Goal: Task Accomplishment & Management: Manage account settings

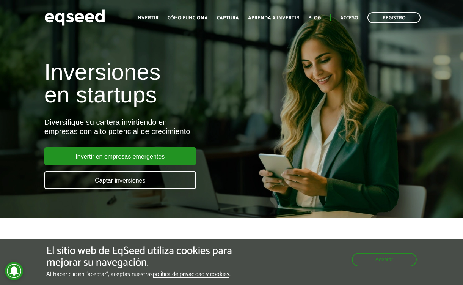
click at [329, 93] on div "Inversiones en startups Diversifique su cartera invirtiendo en empresas con alt…" at bounding box center [231, 120] width 463 height 149
click at [347, 19] on font "Acceso" at bounding box center [349, 18] width 18 height 8
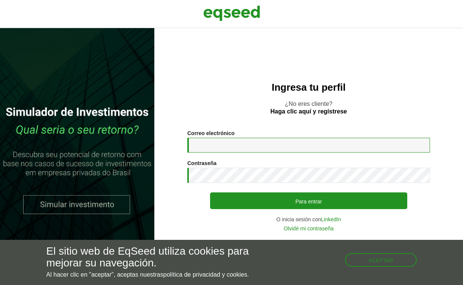
click at [247, 143] on input "Correo electrónico *" at bounding box center [308, 145] width 243 height 15
type input "*"
type input "**********"
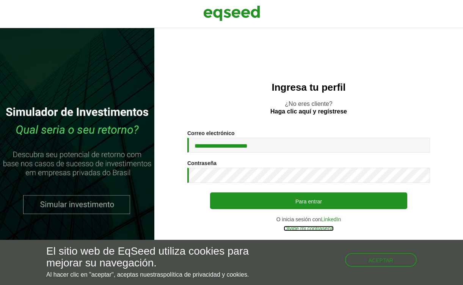
click at [316, 230] on font "Olvidé mi contraseña" at bounding box center [309, 228] width 50 height 6
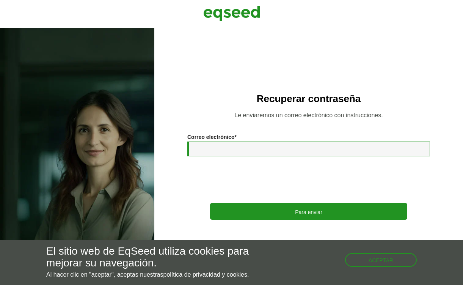
click at [243, 148] on input "Correo electrónico *" at bounding box center [308, 148] width 243 height 15
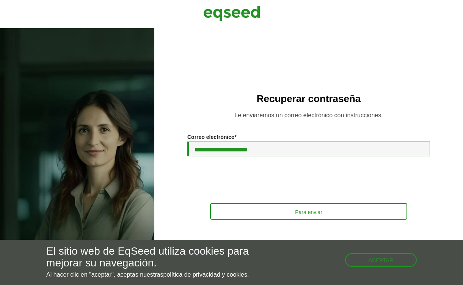
type input "**********"
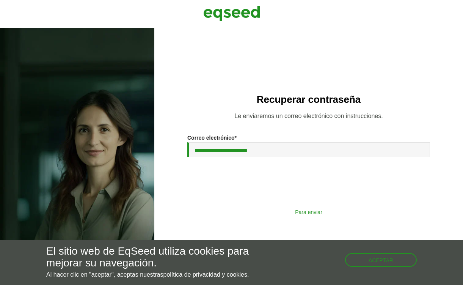
click at [250, 215] on button "Para enviar" at bounding box center [308, 211] width 197 height 15
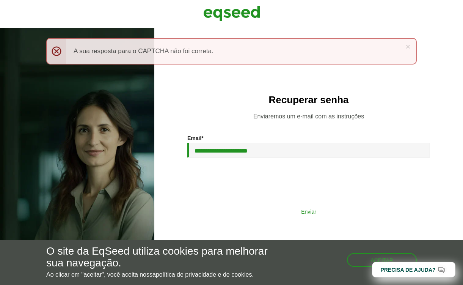
click at [269, 208] on button "Enviar" at bounding box center [308, 211] width 197 height 14
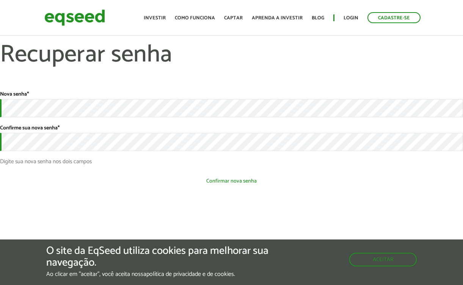
click at [200, 183] on button "Confirmar nova senha" at bounding box center [231, 181] width 463 height 14
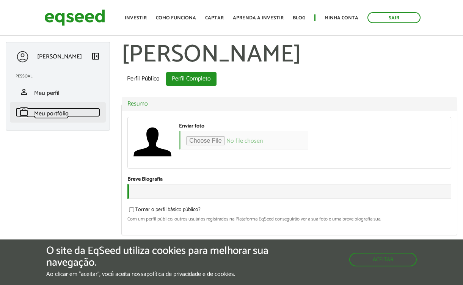
click at [54, 111] on span "Meu portfólio" at bounding box center [51, 113] width 35 height 10
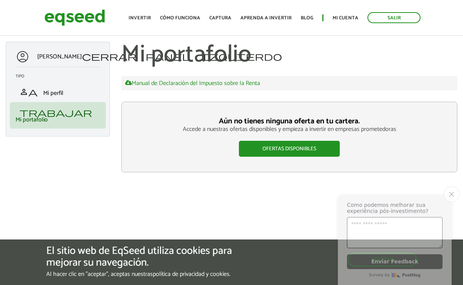
click at [451, 195] on button "Close survey" at bounding box center [452, 194] width 16 height 16
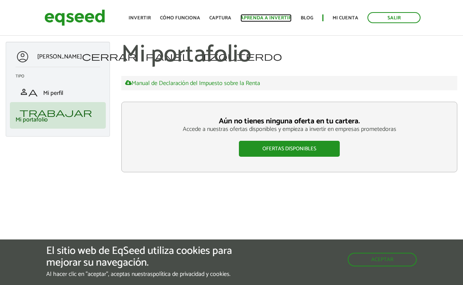
click at [277, 18] on font "Aprenda a invertir" at bounding box center [265, 18] width 51 height 8
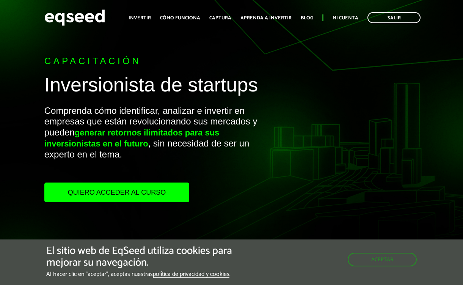
click at [123, 195] on font "Quiero acceder al curso" at bounding box center [117, 192] width 98 height 8
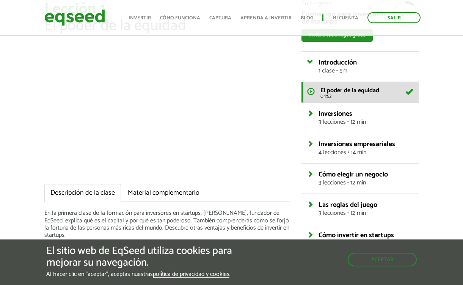
scroll to position [52, 0]
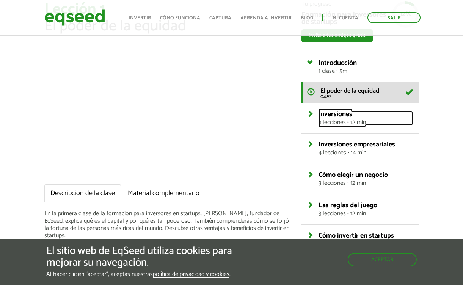
click at [341, 114] on font "Inversiones" at bounding box center [336, 113] width 34 height 11
